Goal: Information Seeking & Learning: Learn about a topic

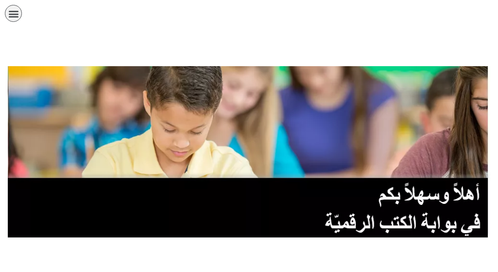
click at [0, 0] on link "الصف التاسع" at bounding box center [0, 0] width 0 height 0
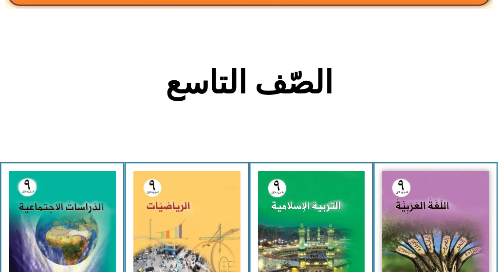
scroll to position [182, 0]
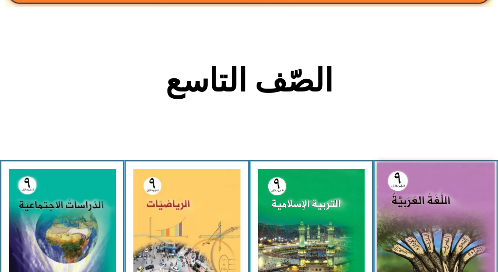
click at [406, 163] on img at bounding box center [435, 234] width 118 height 145
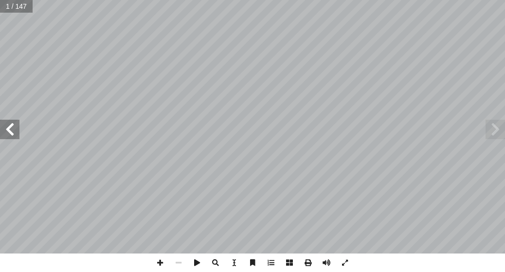
click at [12, 128] on span at bounding box center [9, 129] width 19 height 19
click at [15, 133] on span at bounding box center [9, 129] width 19 height 19
click at [13, 132] on span at bounding box center [9, 129] width 19 height 19
click at [12, 133] on span at bounding box center [9, 129] width 19 height 19
click at [12, 132] on span at bounding box center [9, 129] width 19 height 19
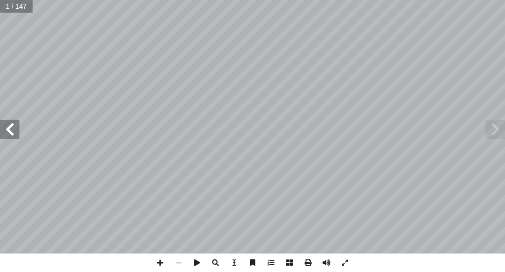
click at [13, 131] on span at bounding box center [9, 129] width 19 height 19
click at [11, 131] on span at bounding box center [9, 129] width 19 height 19
click at [11, 130] on span at bounding box center [9, 129] width 19 height 19
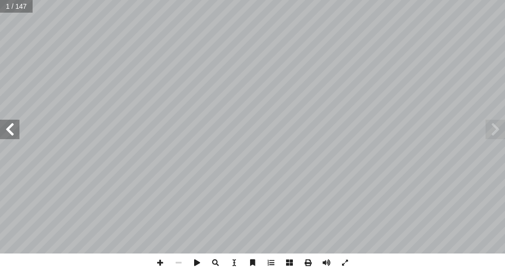
click at [11, 130] on span at bounding box center [9, 129] width 19 height 19
click at [11, 129] on span at bounding box center [9, 129] width 19 height 19
click at [12, 128] on span at bounding box center [9, 129] width 19 height 19
click at [9, 124] on span at bounding box center [9, 129] width 19 height 19
click at [12, 130] on span at bounding box center [9, 129] width 19 height 19
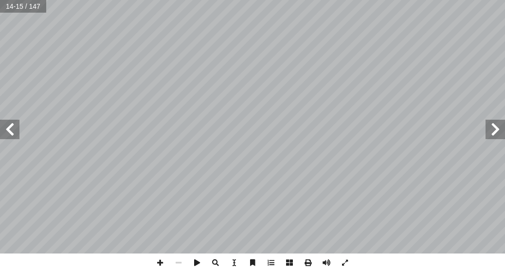
click at [6, 135] on span at bounding box center [9, 129] width 19 height 19
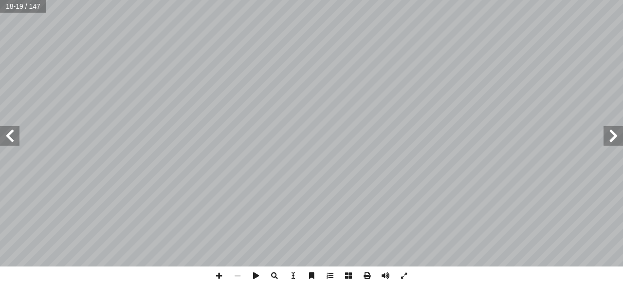
click at [504, 139] on span at bounding box center [612, 135] width 19 height 19
click at [504, 137] on span at bounding box center [612, 135] width 19 height 19
click at [504, 136] on span at bounding box center [612, 135] width 19 height 19
click at [504, 133] on span at bounding box center [612, 135] width 19 height 19
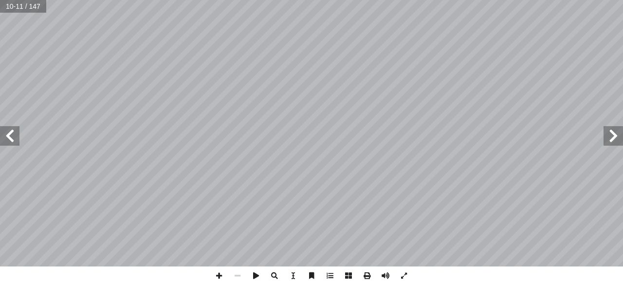
click at [17, 131] on span at bounding box center [9, 135] width 19 height 19
click at [8, 143] on span at bounding box center [9, 135] width 19 height 19
click at [7, 141] on span at bounding box center [9, 135] width 19 height 19
click at [9, 131] on span at bounding box center [9, 135] width 19 height 19
click at [18, 138] on span at bounding box center [9, 135] width 19 height 19
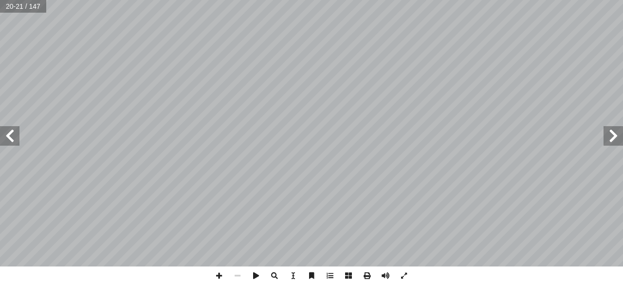
click at [13, 133] on span at bounding box center [9, 135] width 19 height 19
click at [14, 131] on span at bounding box center [9, 135] width 19 height 19
click at [11, 137] on span at bounding box center [9, 135] width 19 height 19
click at [11, 135] on span at bounding box center [9, 135] width 19 height 19
